Goal: Task Accomplishment & Management: Use online tool/utility

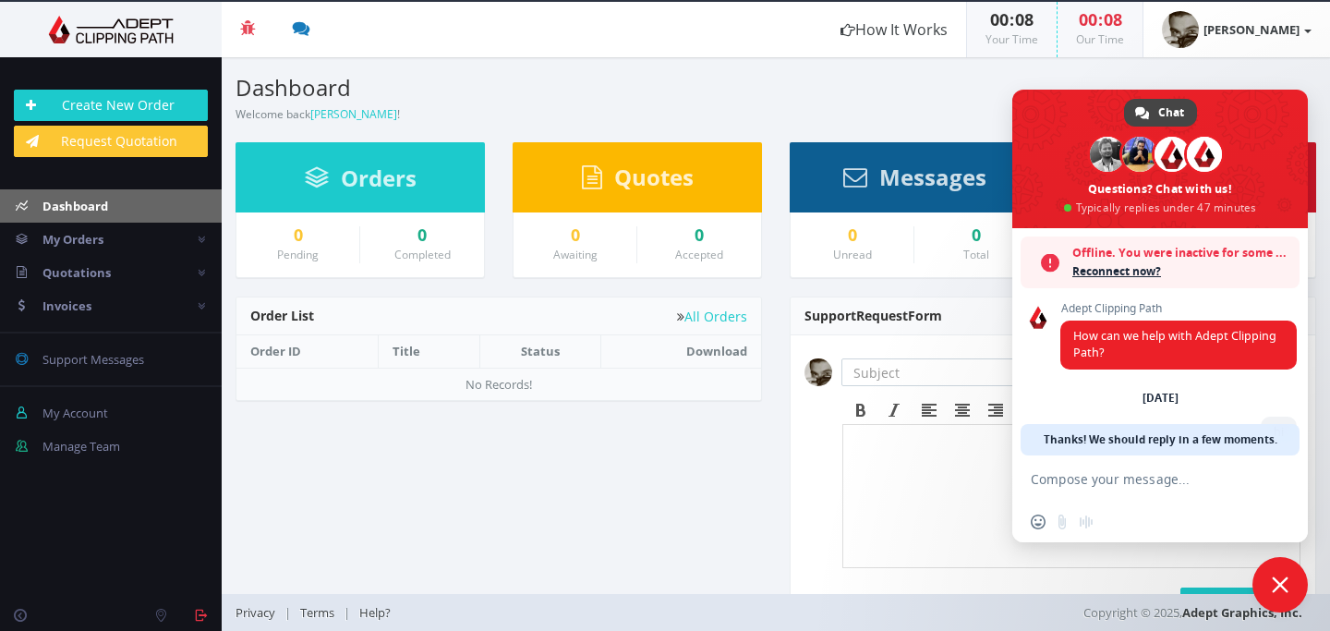
scroll to position [292, 0]
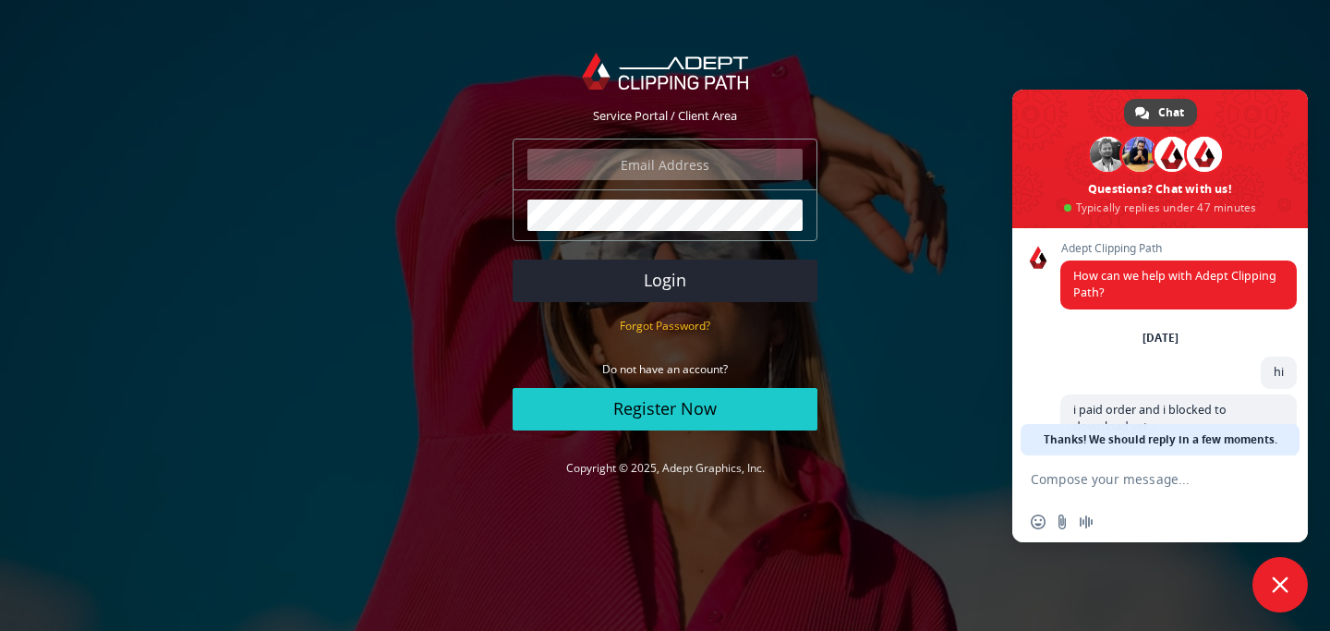
scroll to position [292, 0]
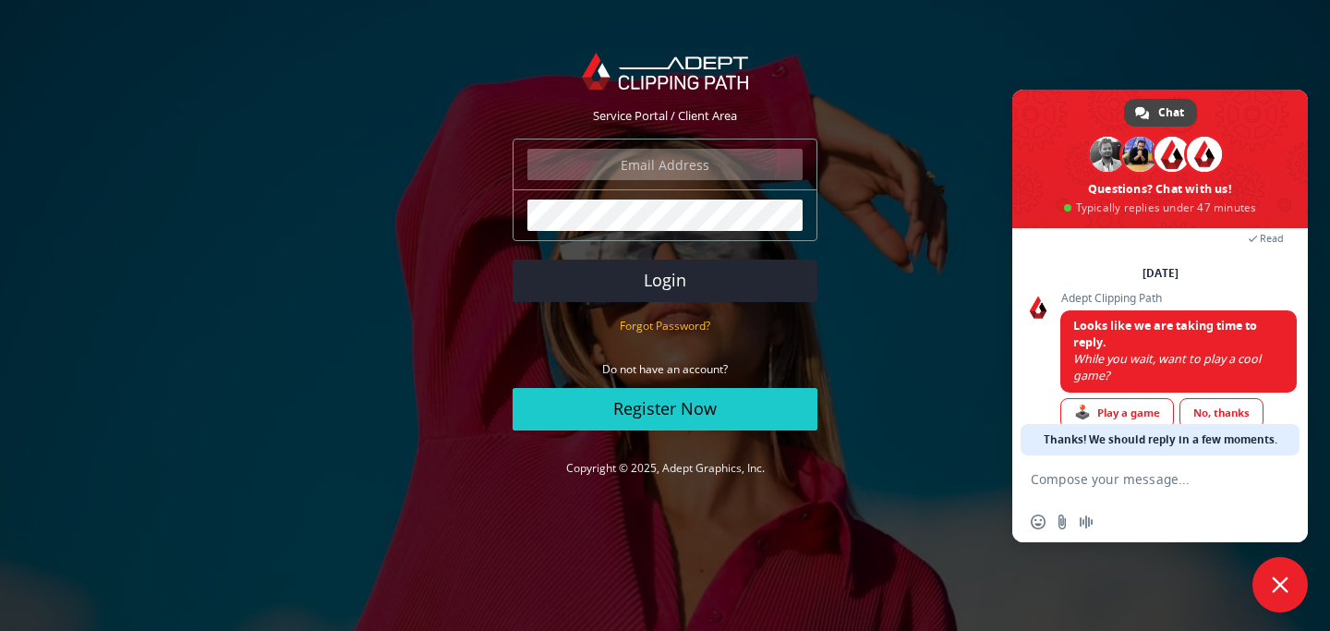
click at [703, 168] on input "email" at bounding box center [664, 164] width 275 height 31
type input "salomao@salomaocardoso.com.br"
click at [687, 282] on button "Login" at bounding box center [664, 280] width 305 height 42
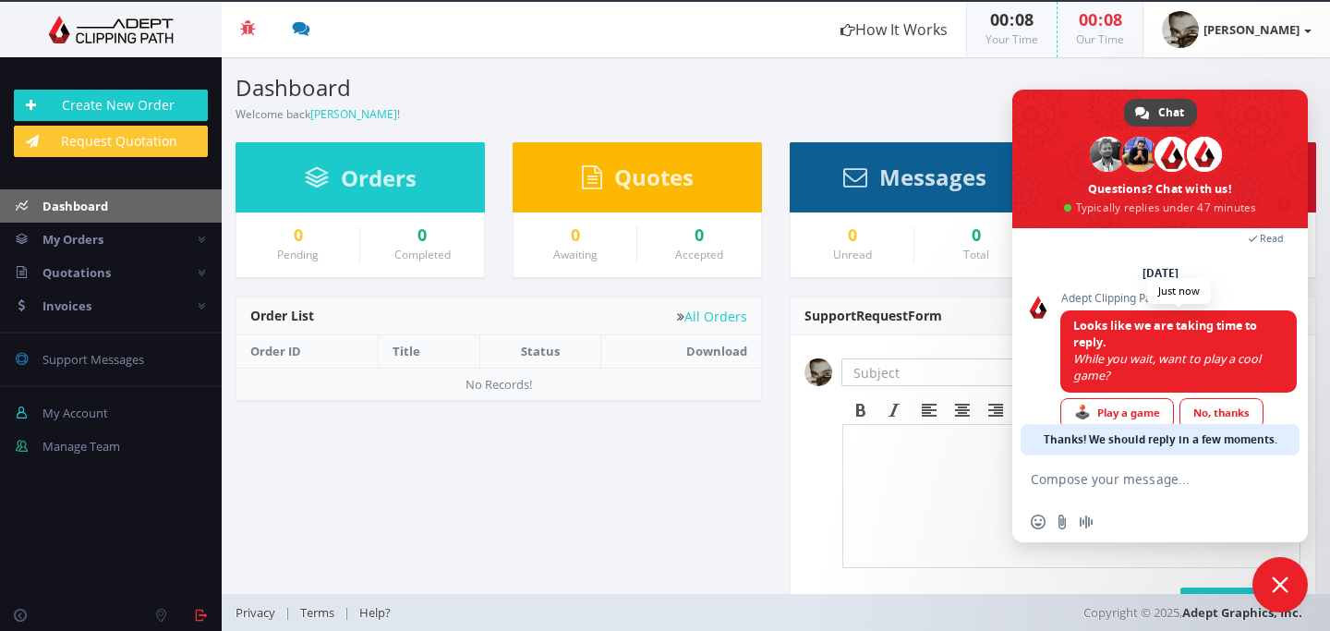
scroll to position [326, 0]
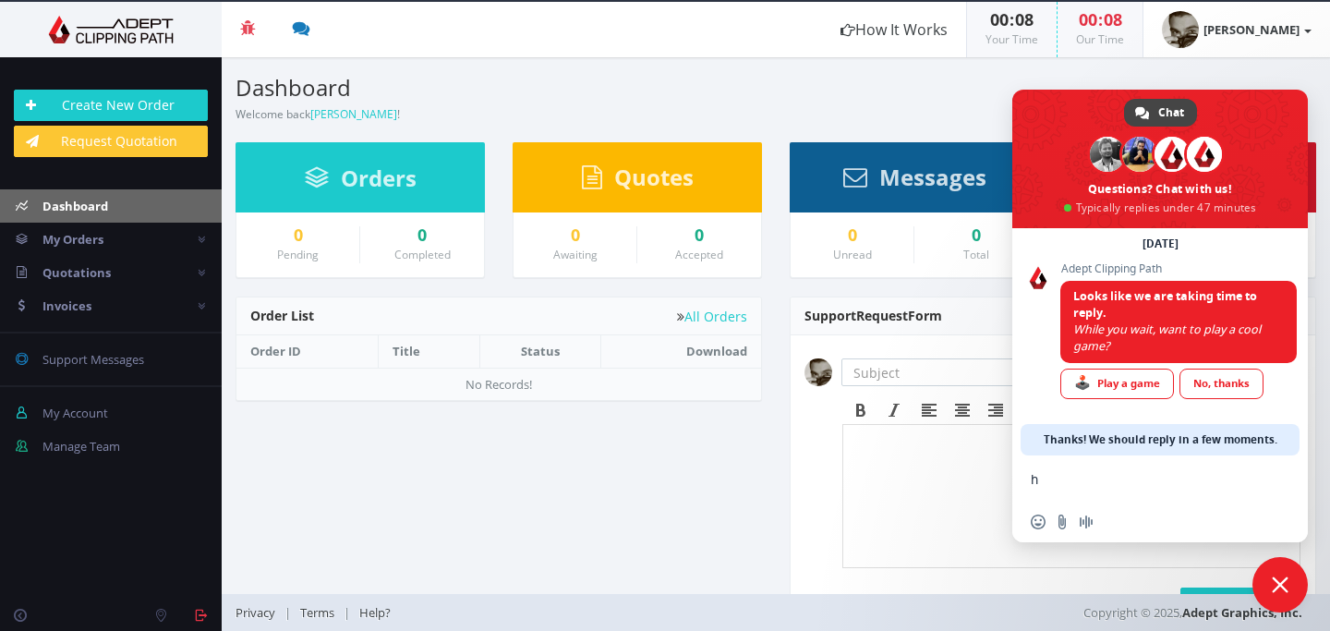
type textarea "hi"
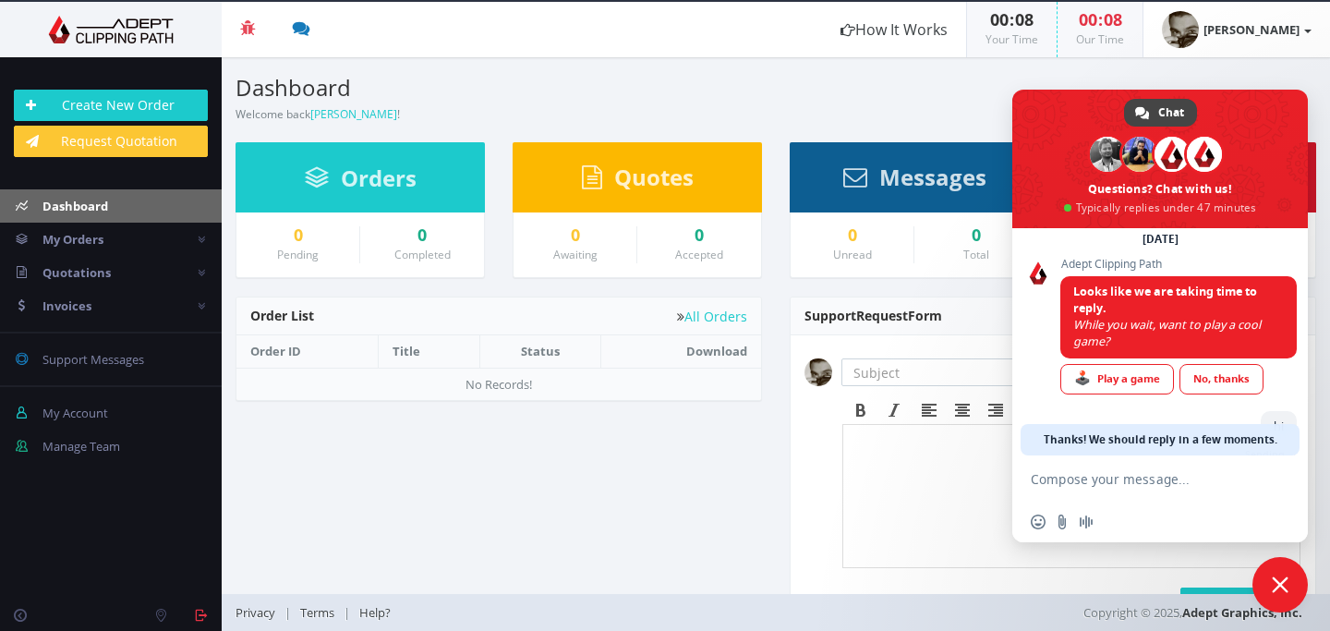
scroll to position [392, 0]
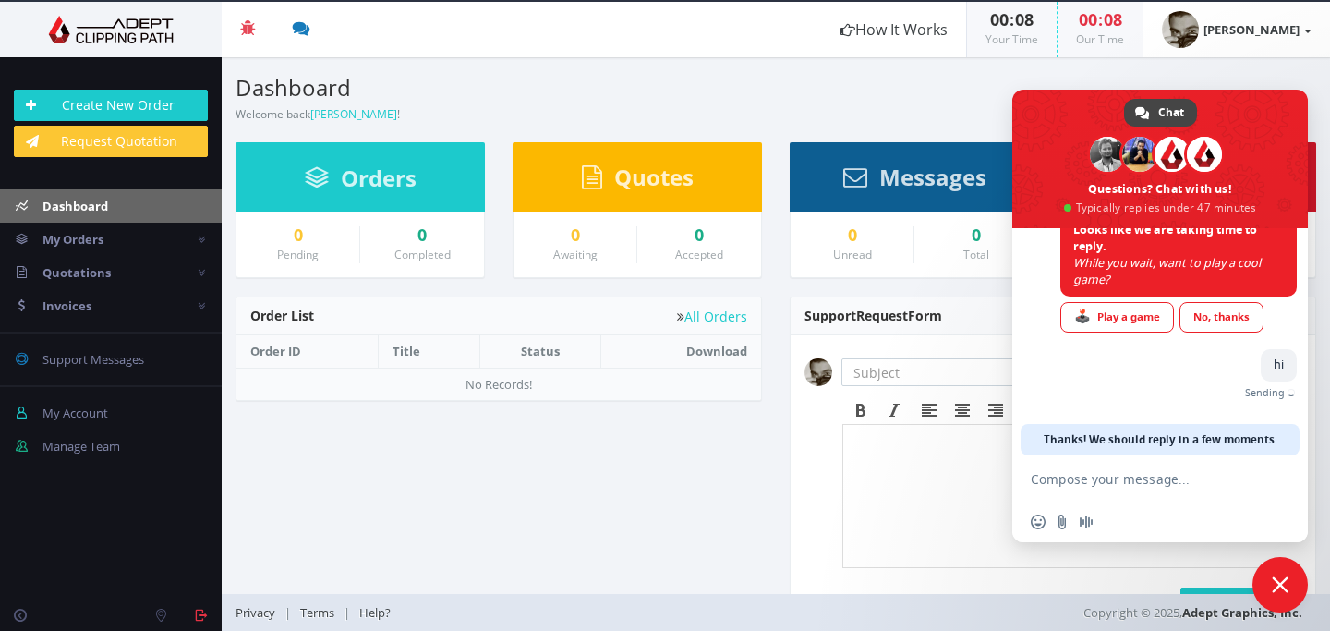
click at [678, 474] on div "Pending Completed Due Over Due Cancelled" at bounding box center [776, 485] width 1108 height 378
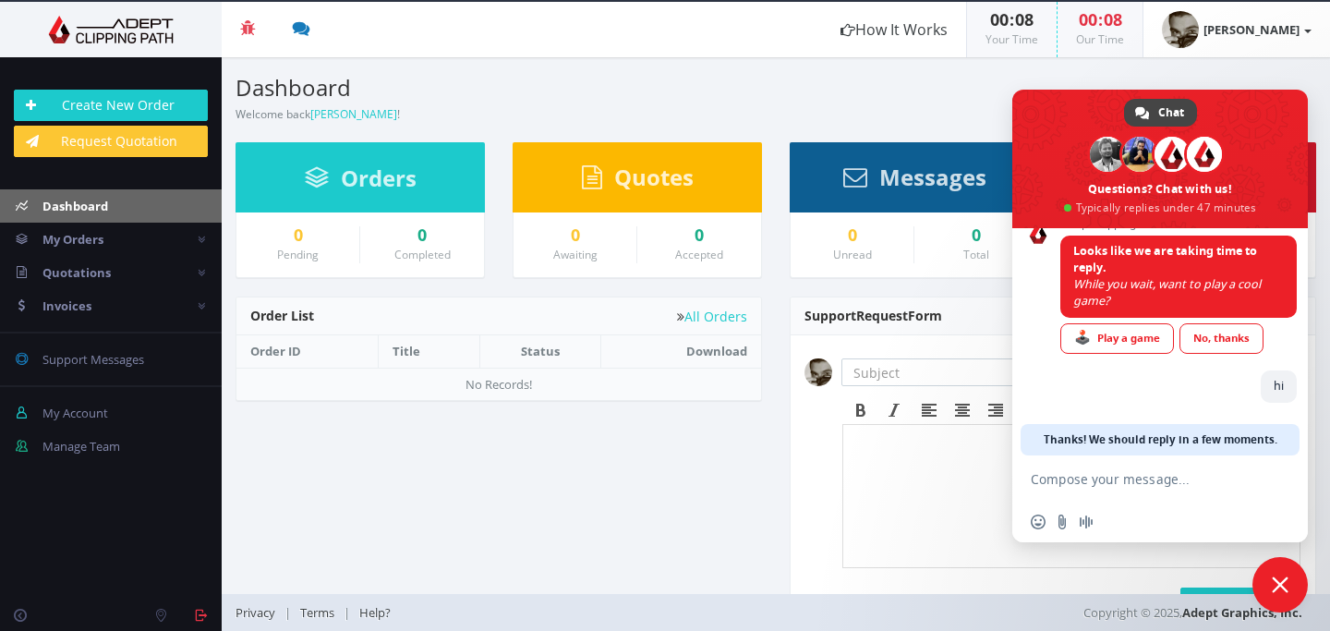
click at [1283, 595] on span "Close chat" at bounding box center [1279, 584] width 55 height 55
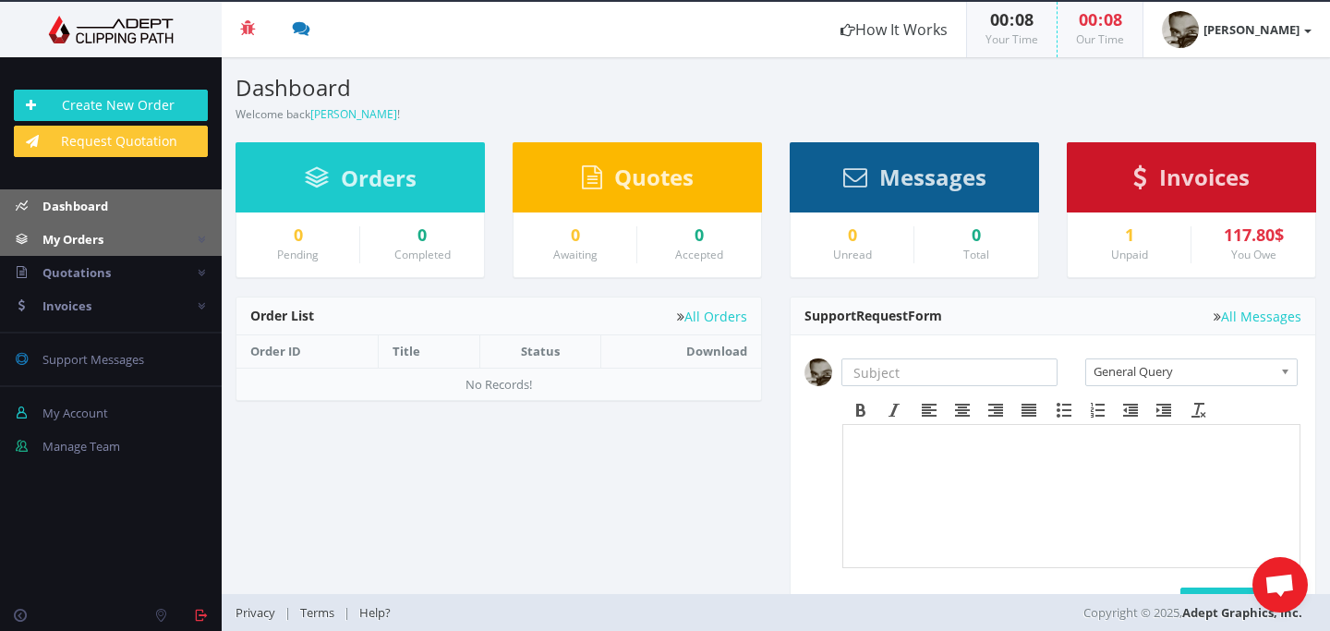
click at [150, 238] on link "My Orders" at bounding box center [111, 239] width 222 height 33
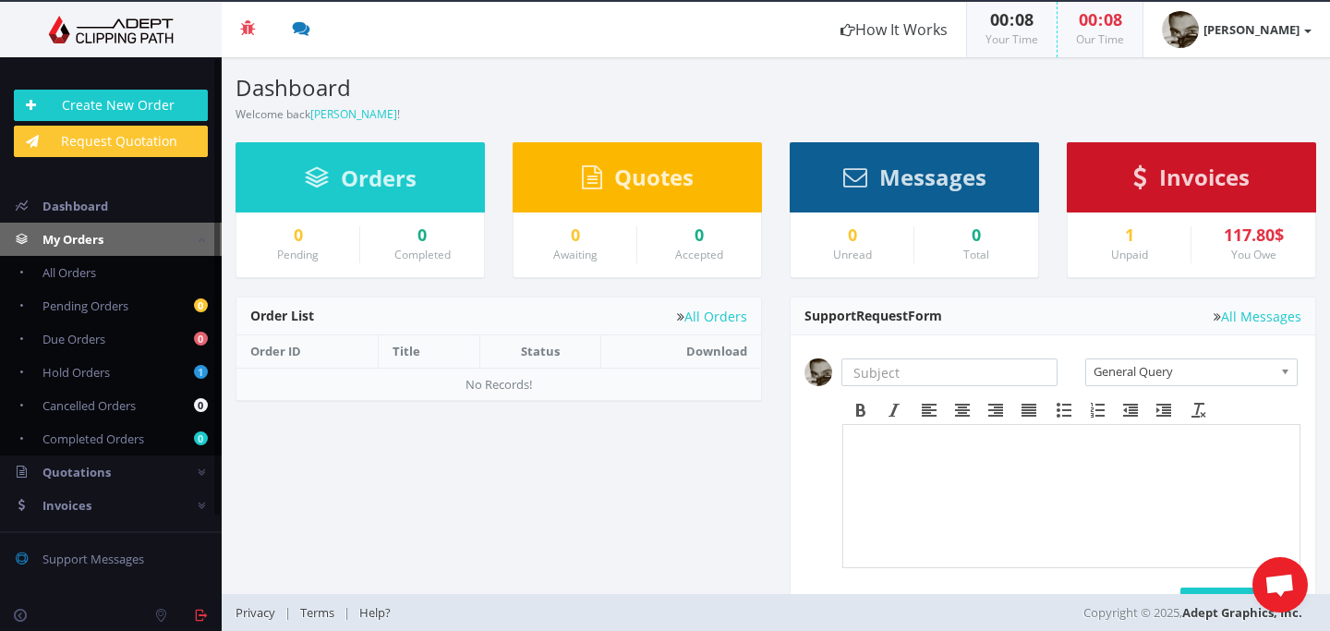
click at [412, 456] on div "Pending Completed Due Over Due Cancelled" at bounding box center [776, 485] width 1108 height 378
click at [1274, 582] on span "Open chat" at bounding box center [1279, 586] width 30 height 26
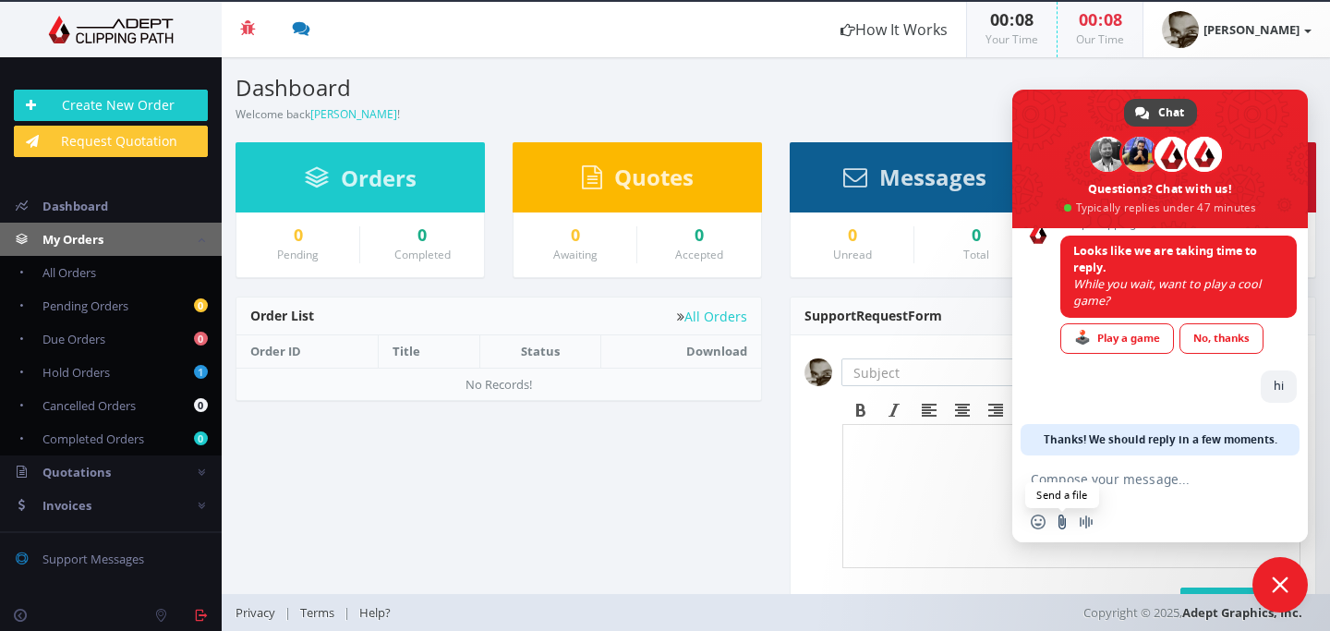
click at [1060, 522] on input "Send a file" at bounding box center [1061, 521] width 15 height 15
click at [1062, 524] on input "Send a file" at bounding box center [1061, 521] width 15 height 15
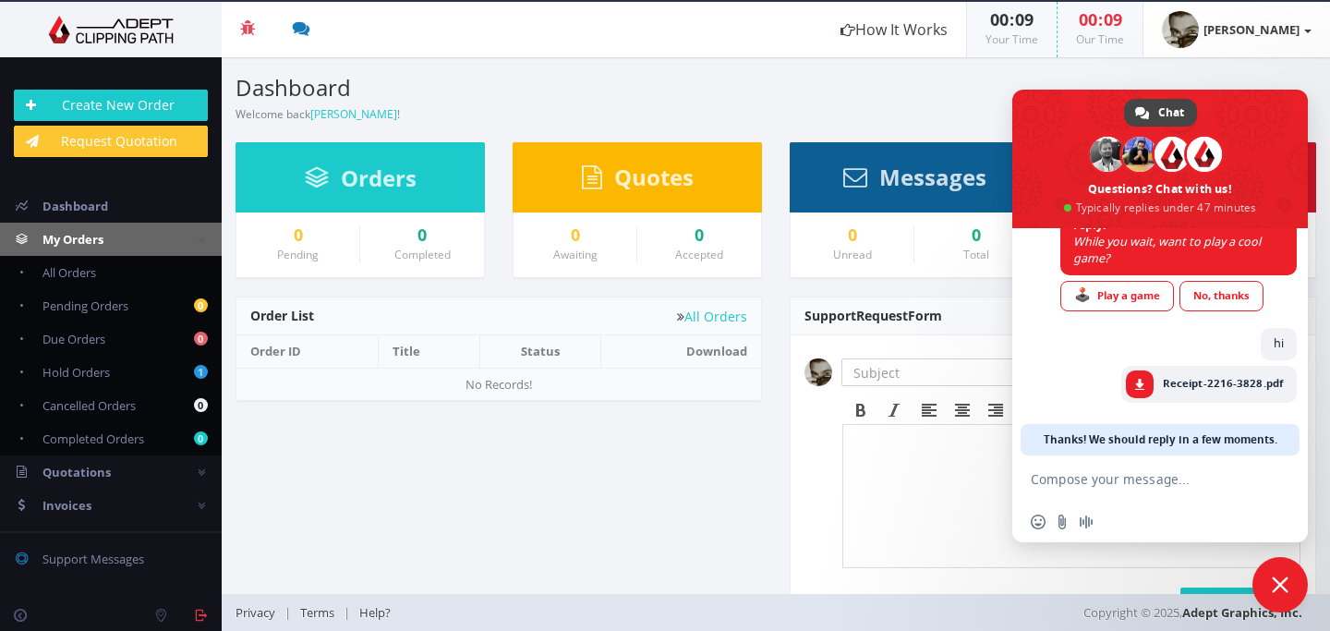
scroll to position [414, 0]
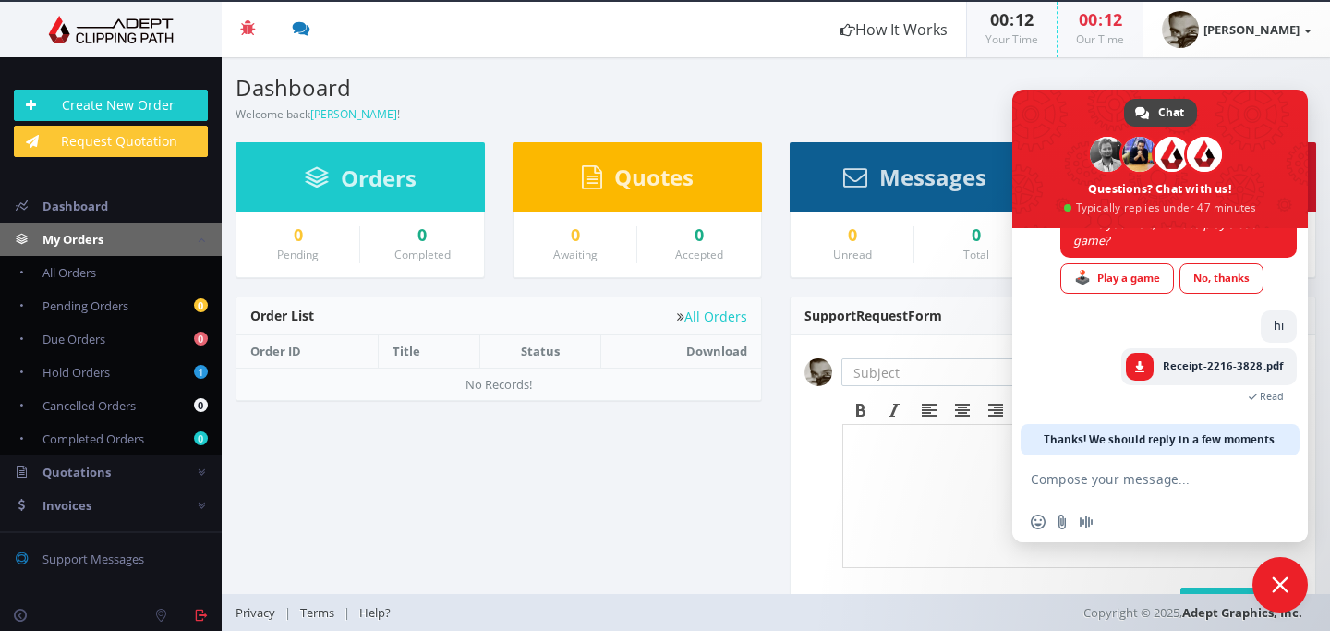
click at [1117, 471] on textarea "Compose your message..." at bounding box center [1139, 479] width 218 height 17
type textarea "m"
